Goal: Find specific page/section: Find specific page/section

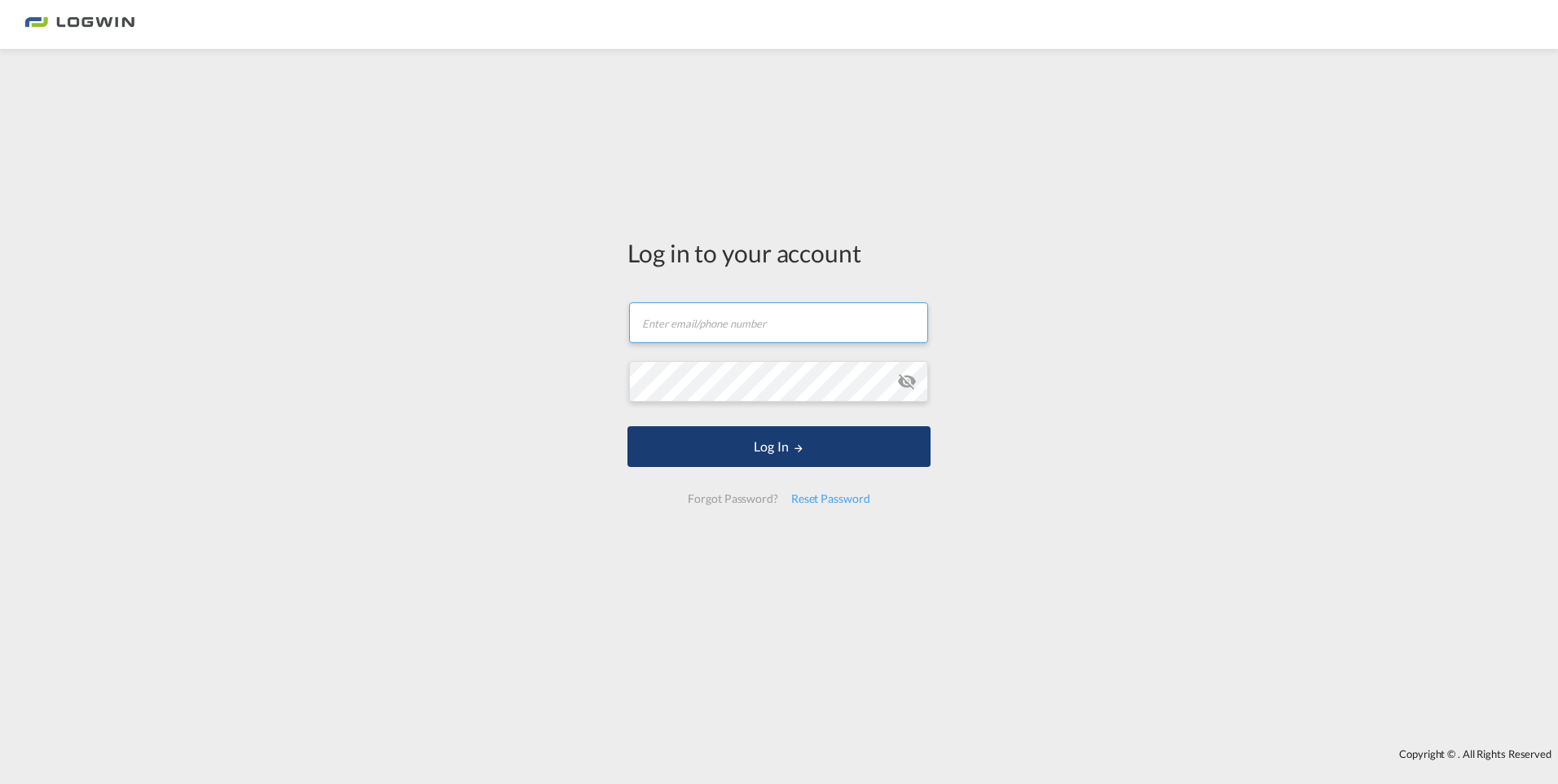
type input "[PERSON_NAME][EMAIL_ADDRESS][PERSON_NAME][DOMAIN_NAME]"
click at [776, 457] on button "Log In" at bounding box center [779, 446] width 303 height 41
